Goal: Navigation & Orientation: Go to known website

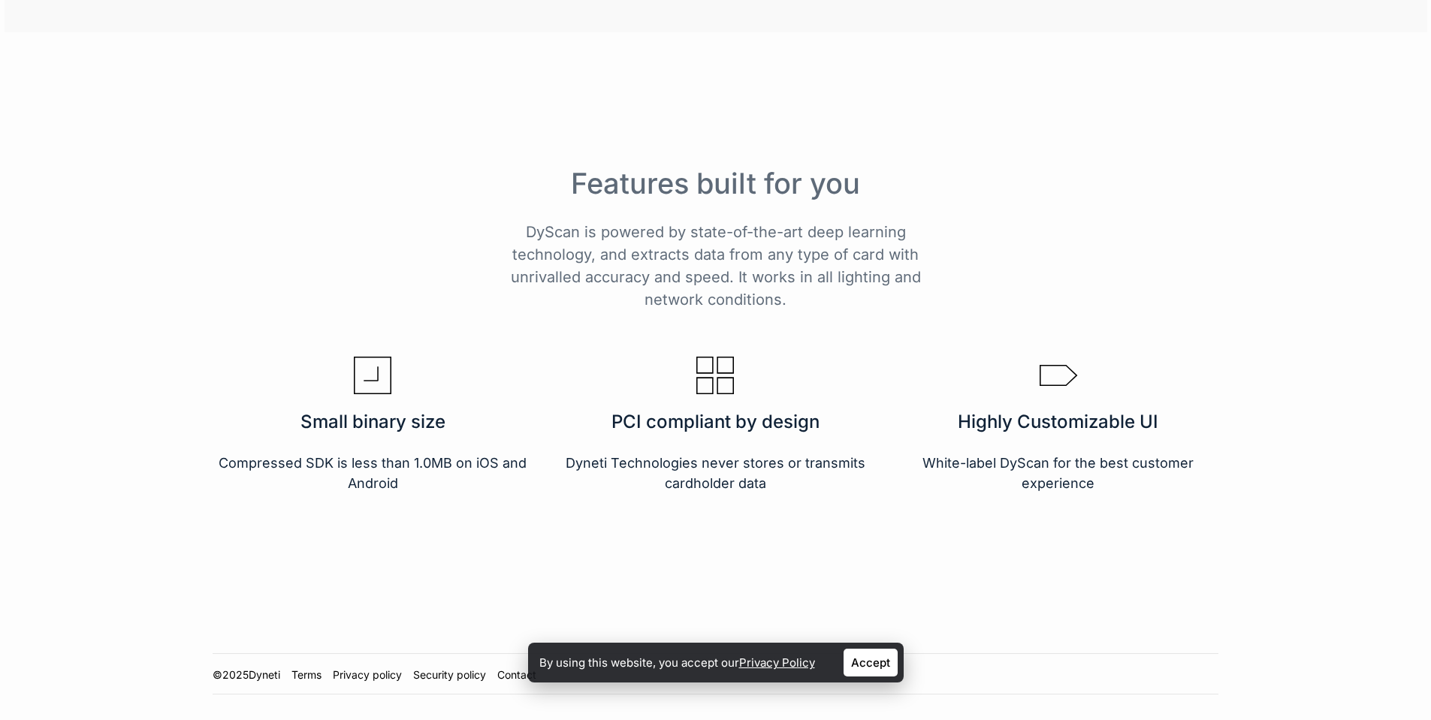
scroll to position [2492, 0]
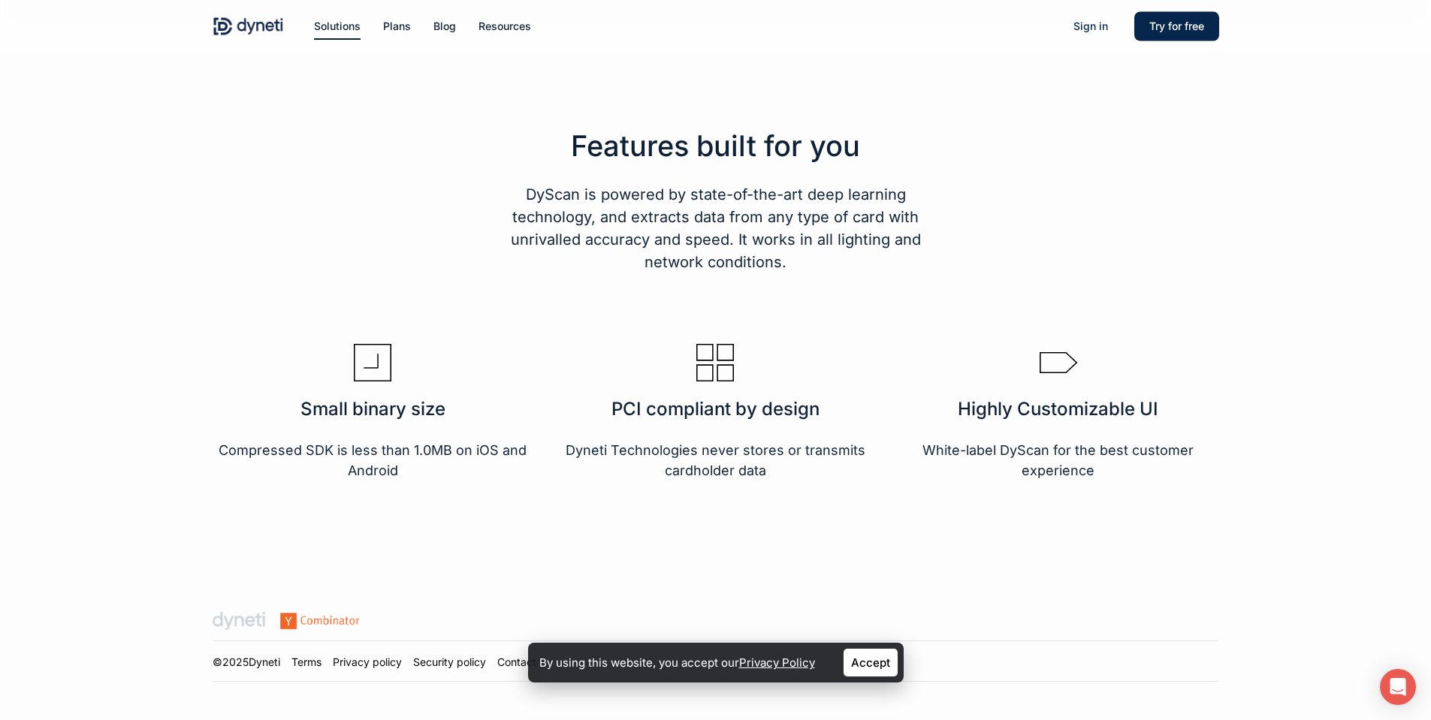
click at [563, 167] on link "Accept" at bounding box center [870, 663] width 54 height 28
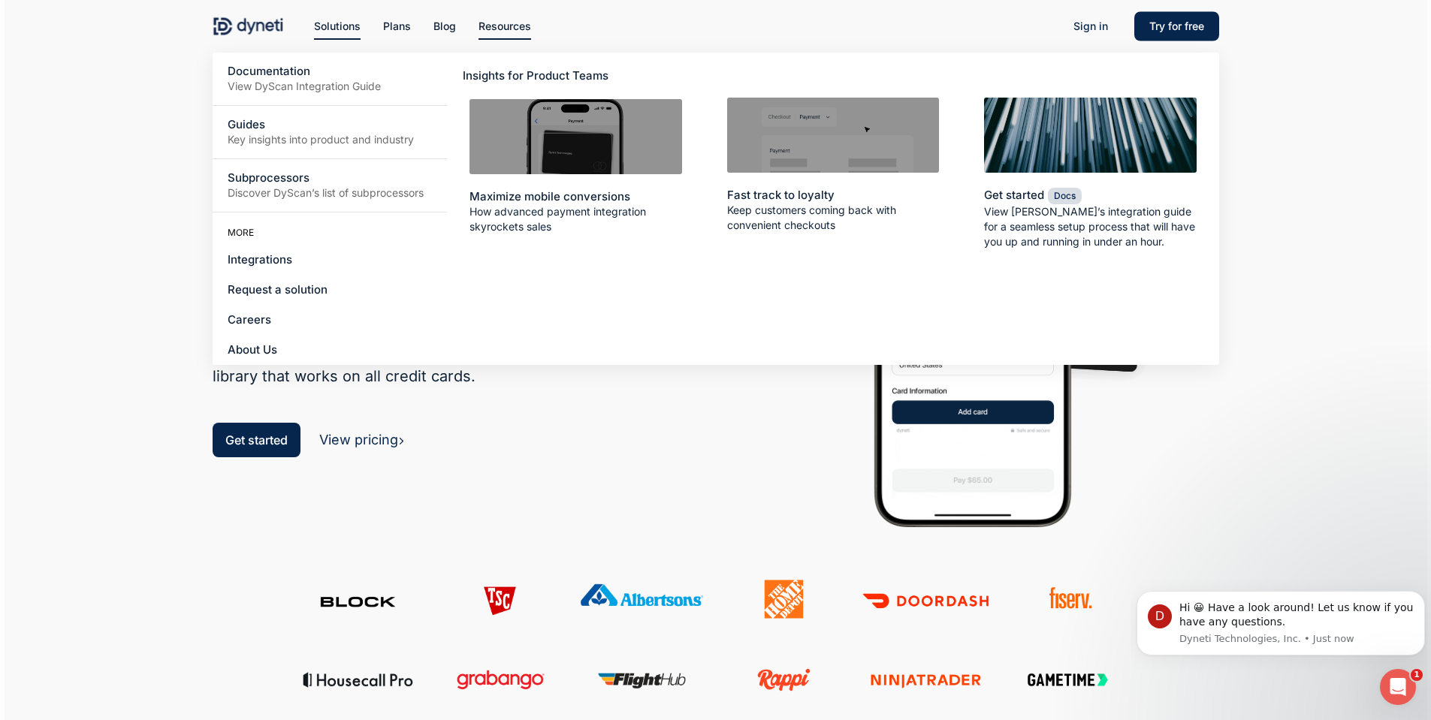
scroll to position [0, 0]
click at [68, 167] on div at bounding box center [716, 275] width 1422 height 551
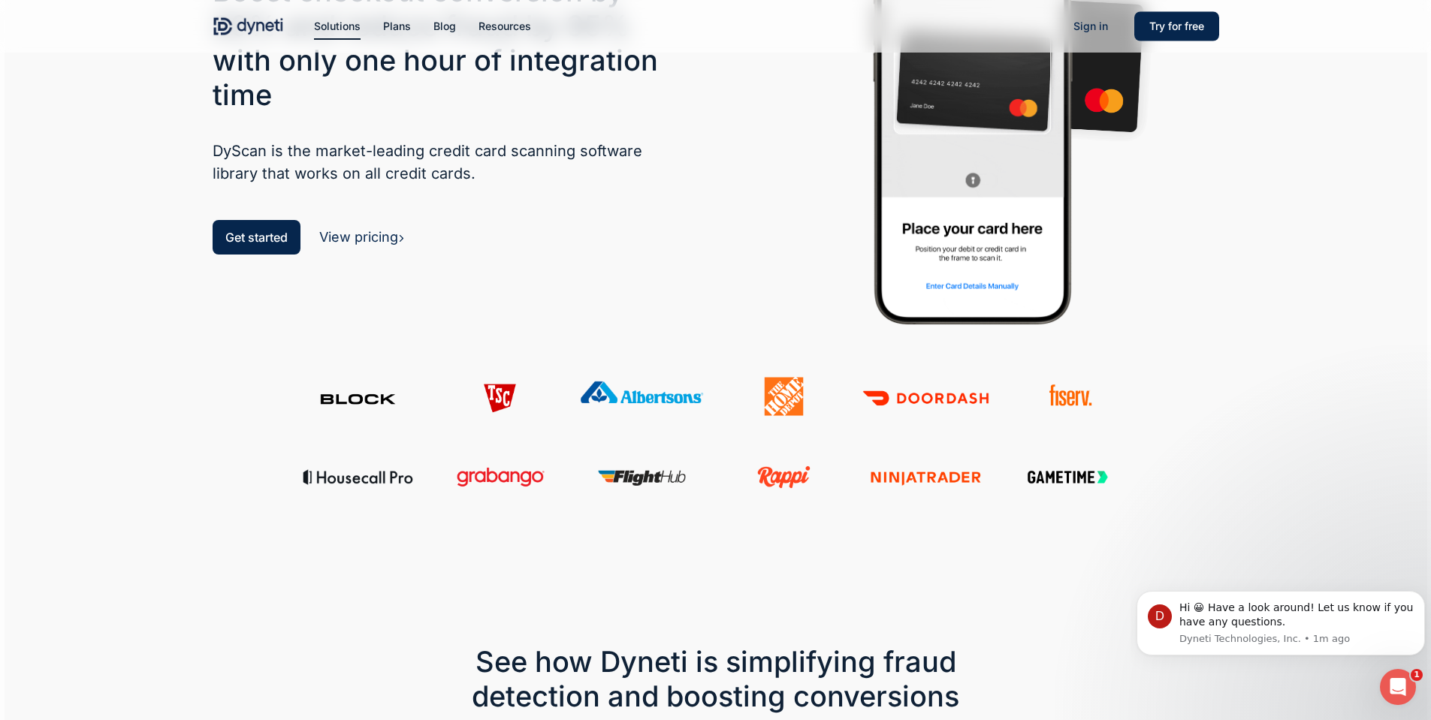
scroll to position [179, 0]
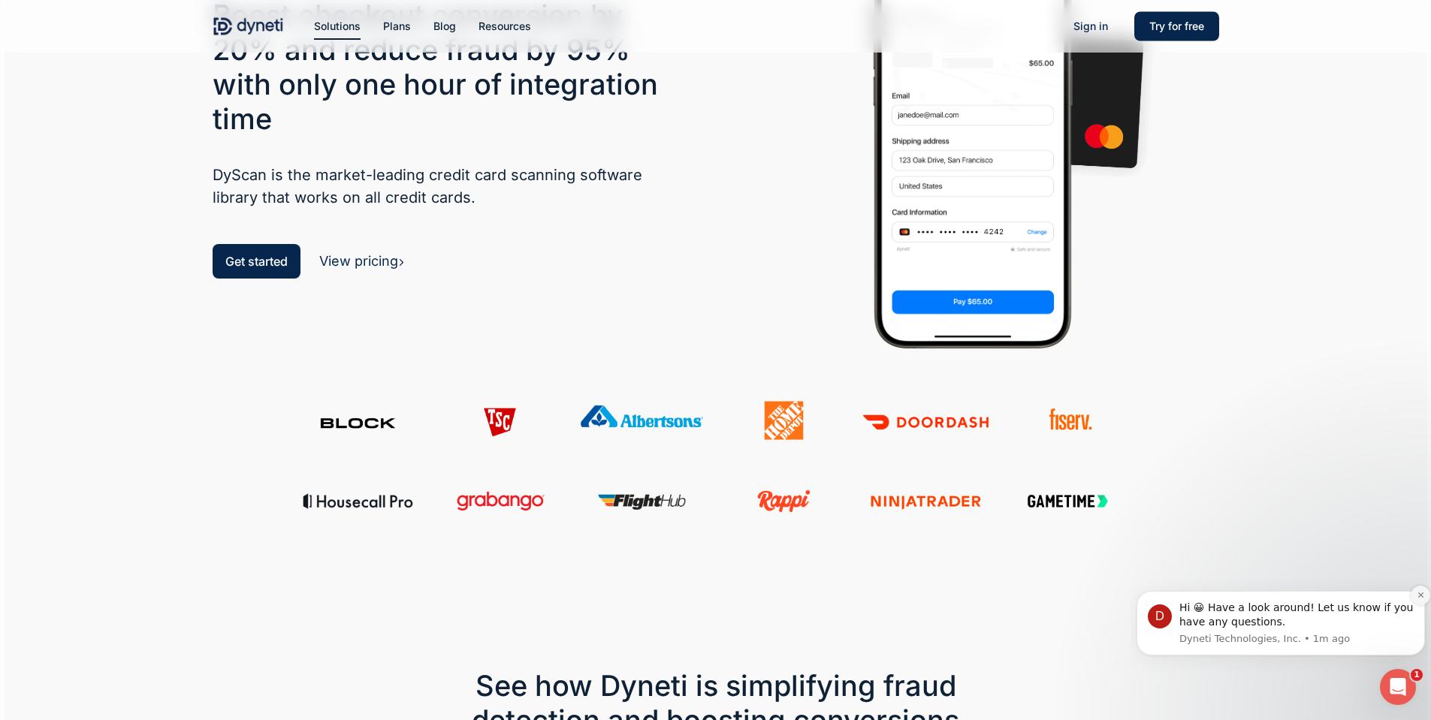
click at [563, 167] on icon "Dismiss notification" at bounding box center [1420, 595] width 8 height 8
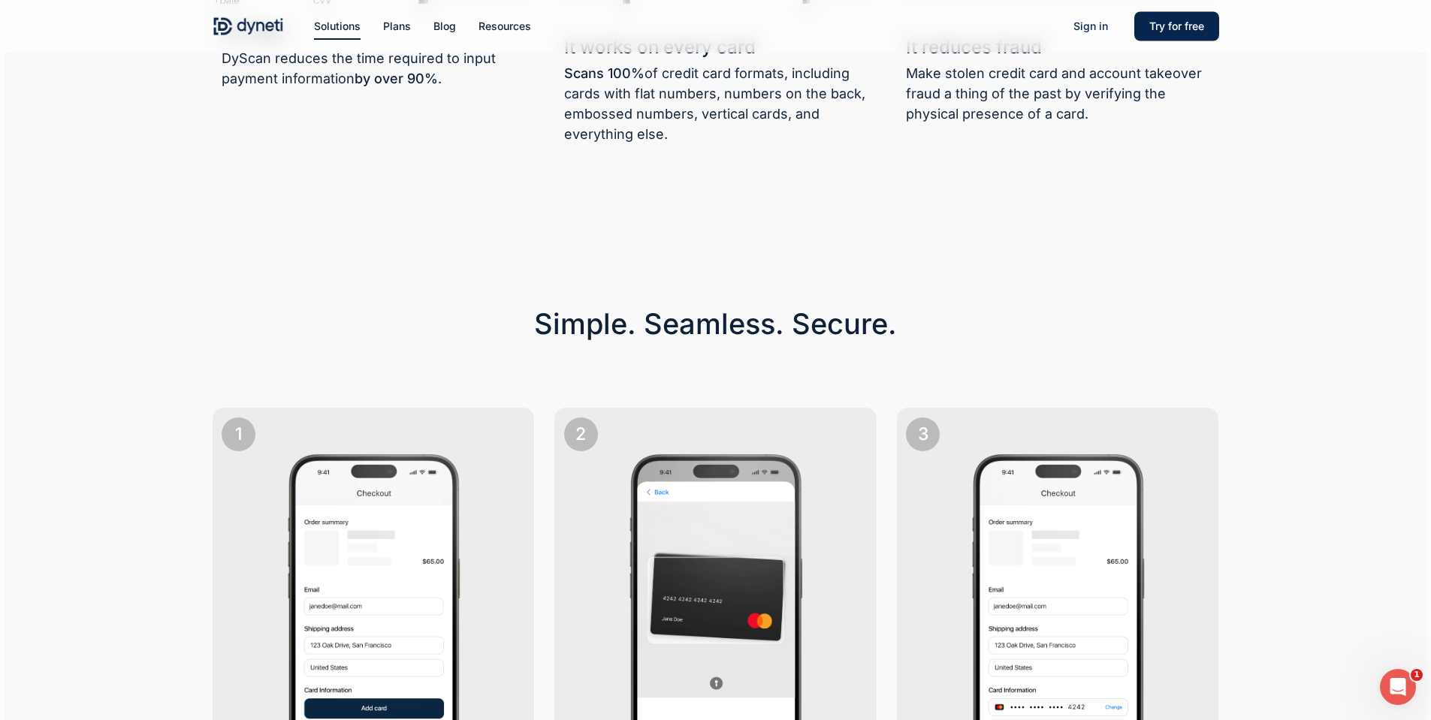
scroll to position [0, 0]
